Goal: Information Seeking & Learning: Find specific fact

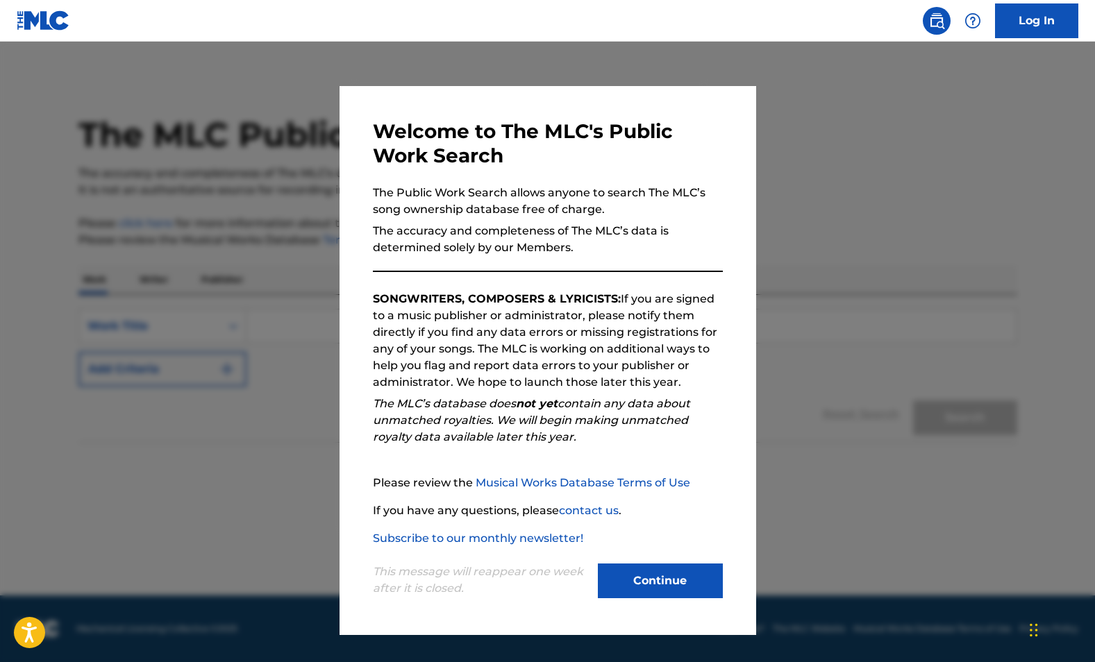
click at [677, 584] on button "Continue" at bounding box center [660, 581] width 125 height 35
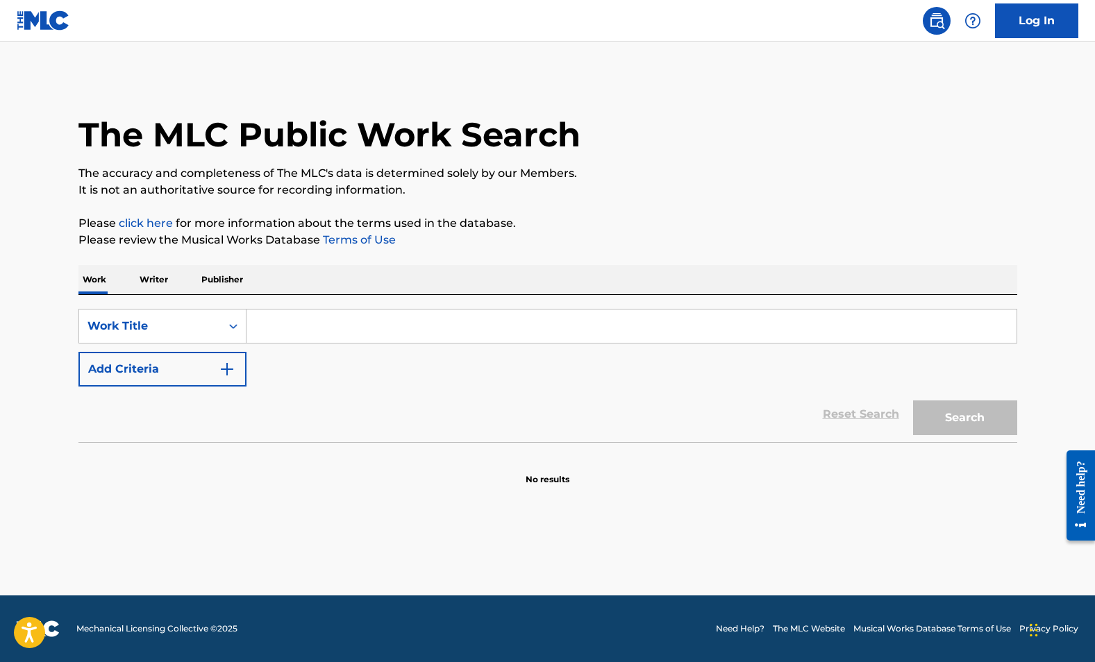
click at [290, 324] on input "Search Form" at bounding box center [631, 326] width 770 height 33
paste input "W1560M"
type input "W1560M"
click at [186, 317] on div "Work Title" at bounding box center [150, 326] width 142 height 26
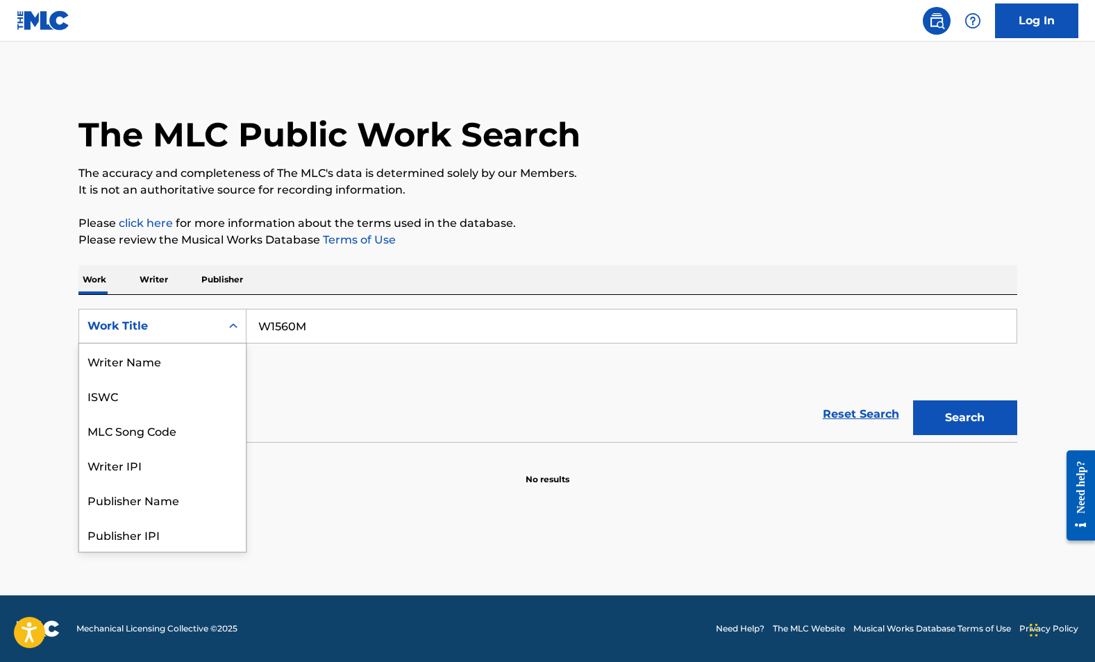
scroll to position [69, 0]
click at [178, 357] on div "MLC Song Code" at bounding box center [162, 361] width 167 height 35
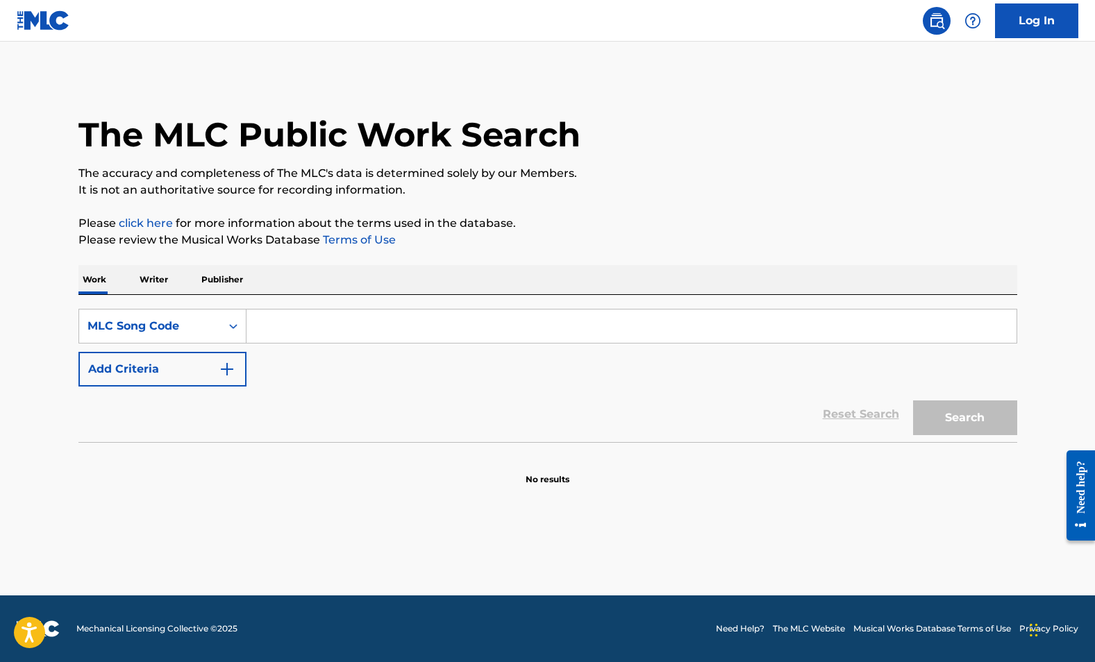
click at [344, 318] on input "Search Form" at bounding box center [631, 326] width 770 height 33
paste input "W1560M"
type input "W1560M"
click at [946, 415] on button "Search" at bounding box center [965, 418] width 104 height 35
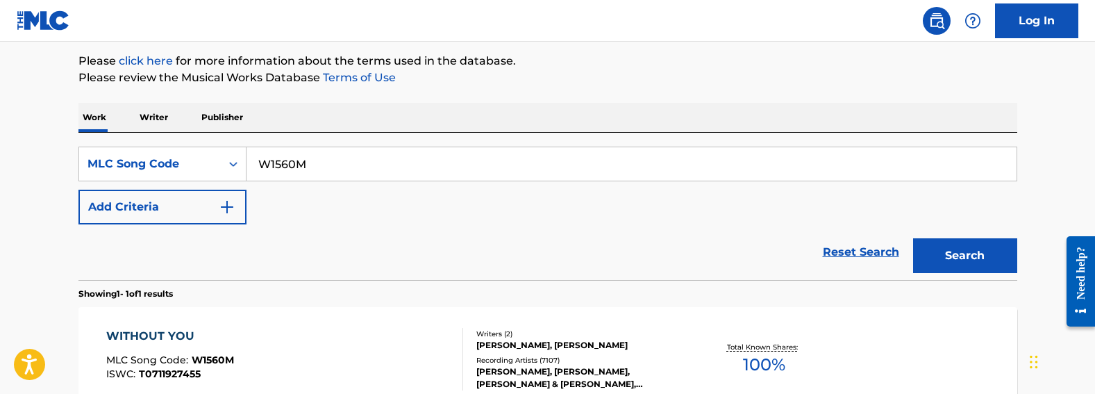
scroll to position [267, 0]
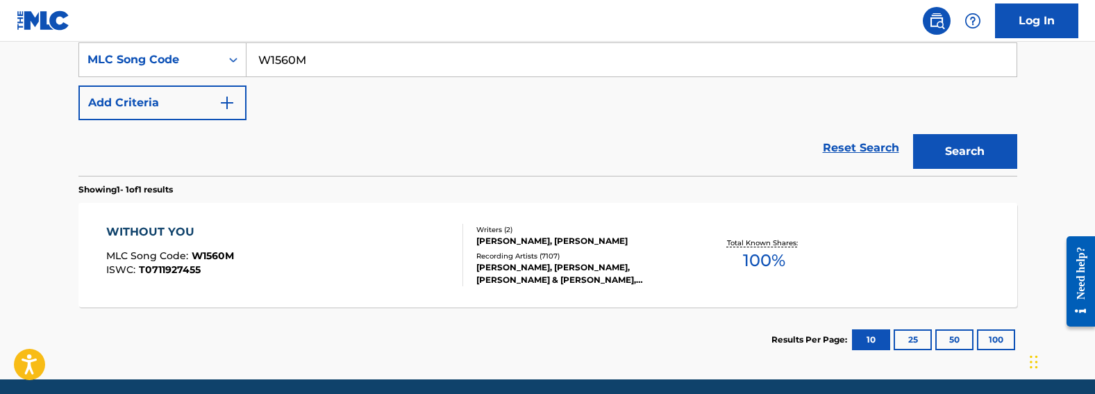
click at [414, 269] on div "WITHOUT YOU MLC Song Code : W1560M ISWC : T0711927455" at bounding box center [284, 255] width 357 height 62
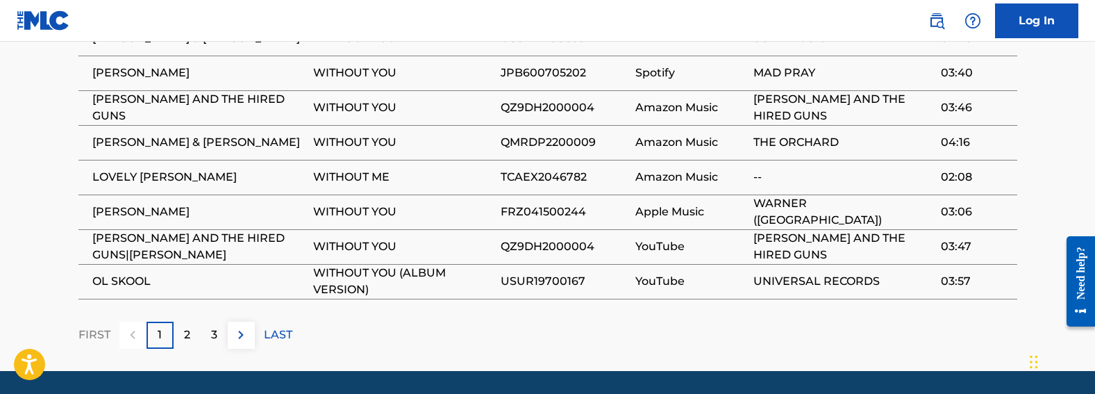
scroll to position [1408, 0]
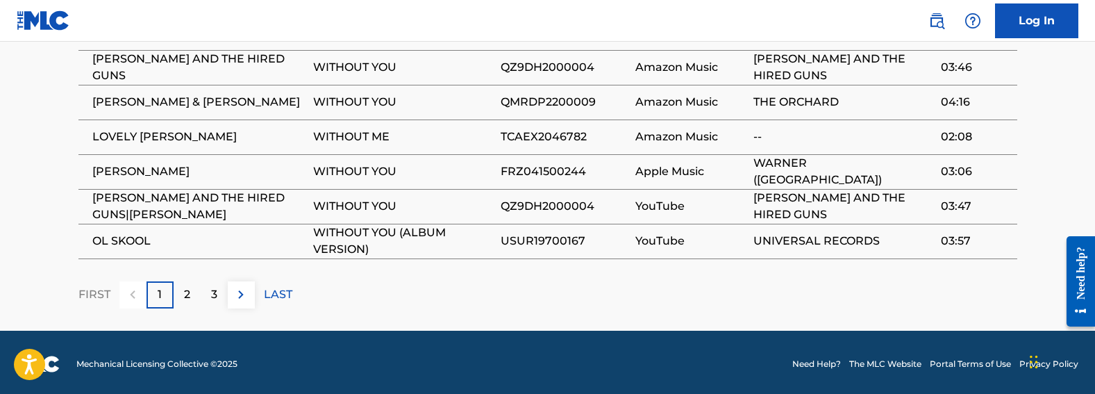
click at [187, 289] on p "2" at bounding box center [187, 294] width 6 height 17
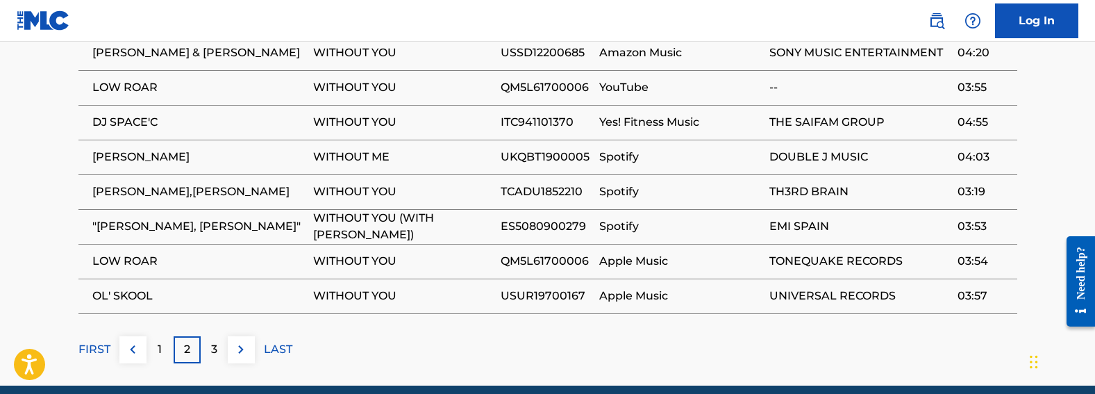
click at [214, 341] on p "3" at bounding box center [214, 349] width 6 height 17
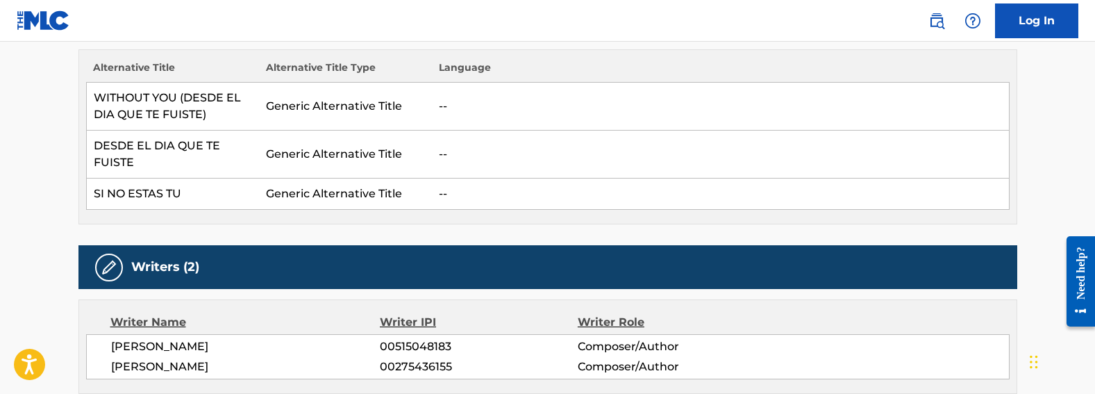
scroll to position [0, 0]
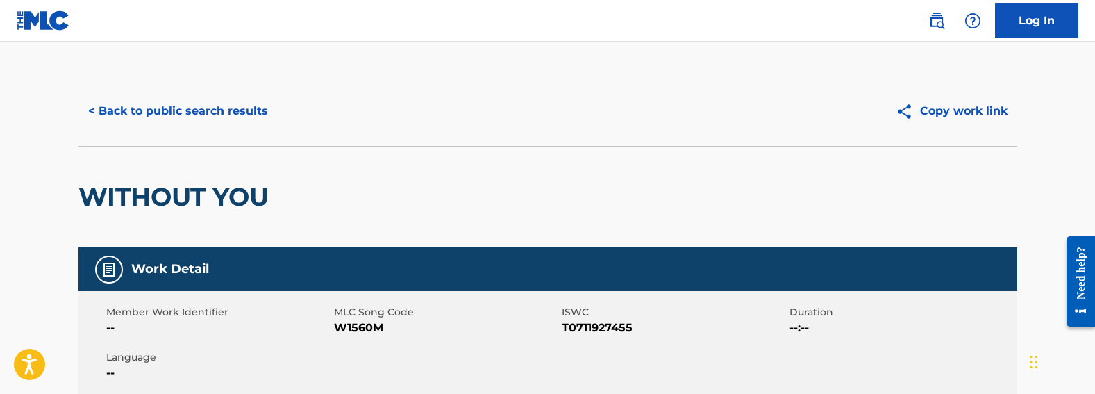
click at [177, 110] on button "< Back to public search results" at bounding box center [177, 111] width 199 height 35
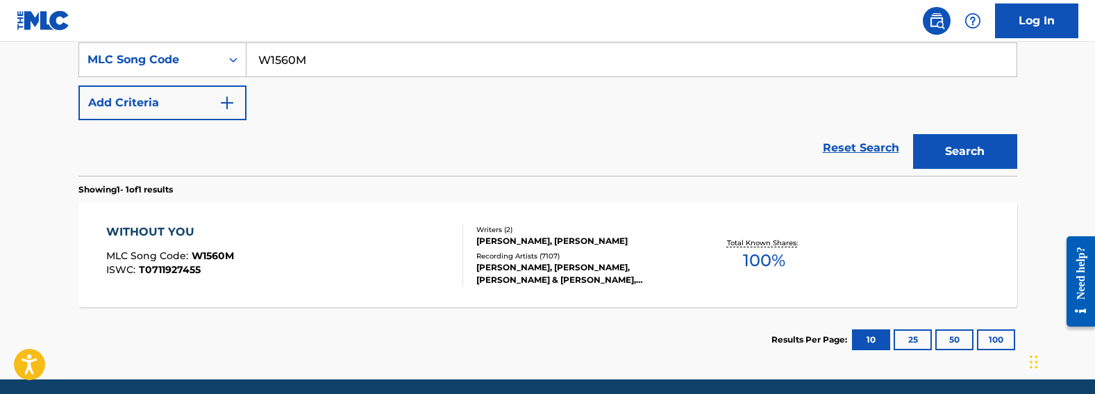
click at [312, 60] on input "W1560M" at bounding box center [631, 59] width 770 height 33
paste input "O75780"
type input "O75780"
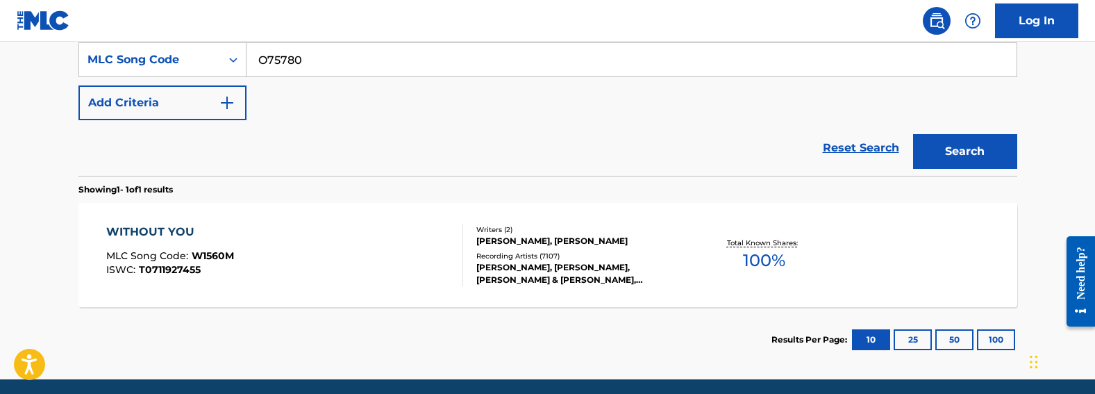
click at [943, 163] on button "Search" at bounding box center [965, 151] width 104 height 35
click at [404, 235] on div "ORIENTAL STRUT MLC Song Code : O75780 ISWC :" at bounding box center [284, 255] width 357 height 62
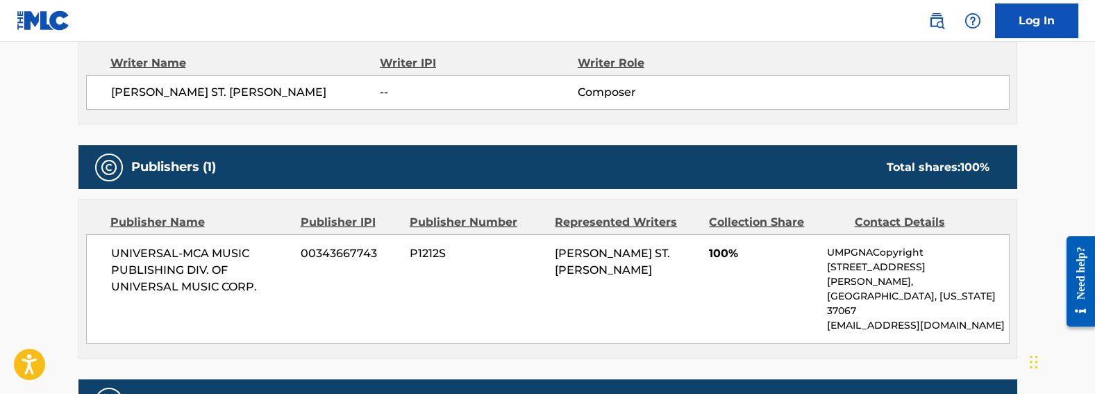
scroll to position [555, 0]
